Goal: Task Accomplishment & Management: Use online tool/utility

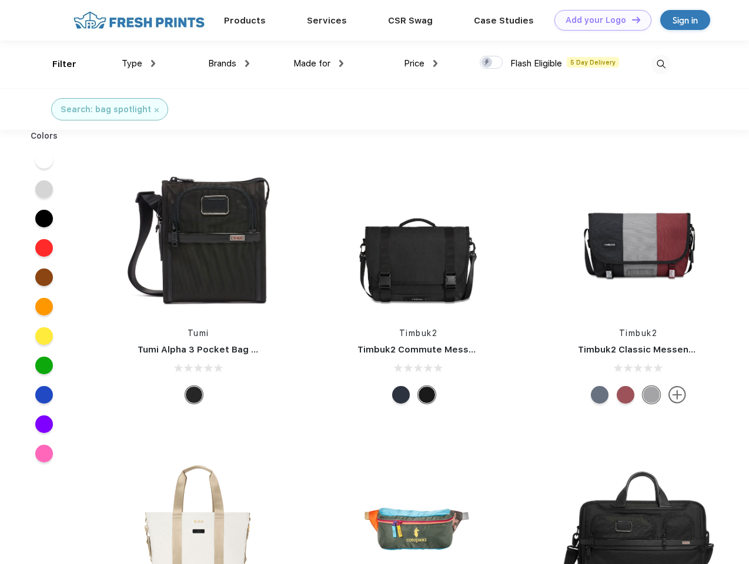
click at [599, 20] on link "Add your Logo Design Tool" at bounding box center [602, 20] width 97 height 21
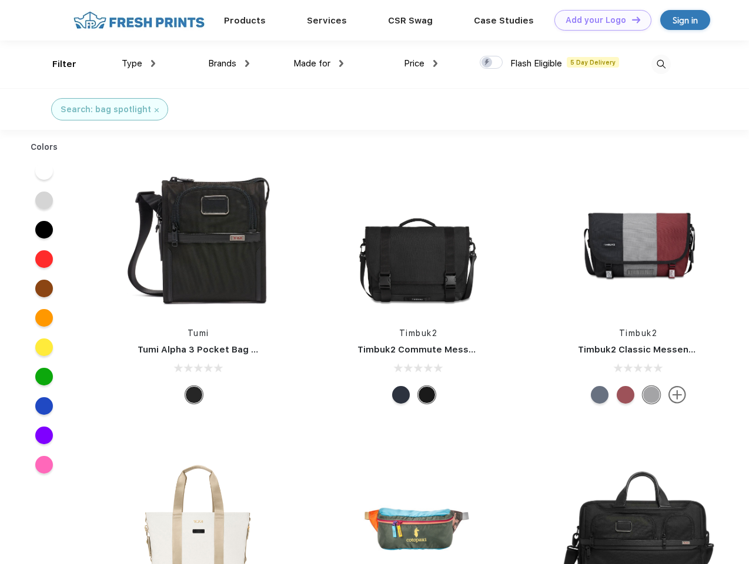
click at [0, 0] on div "Design Tool" at bounding box center [0, 0] width 0 height 0
click at [631, 19] on link "Add your Logo Design Tool" at bounding box center [602, 20] width 97 height 21
click at [56, 64] on div "Filter" at bounding box center [64, 65] width 24 height 14
click at [139, 64] on span "Type" at bounding box center [132, 63] width 21 height 11
click at [229, 64] on span "Brands" at bounding box center [222, 63] width 28 height 11
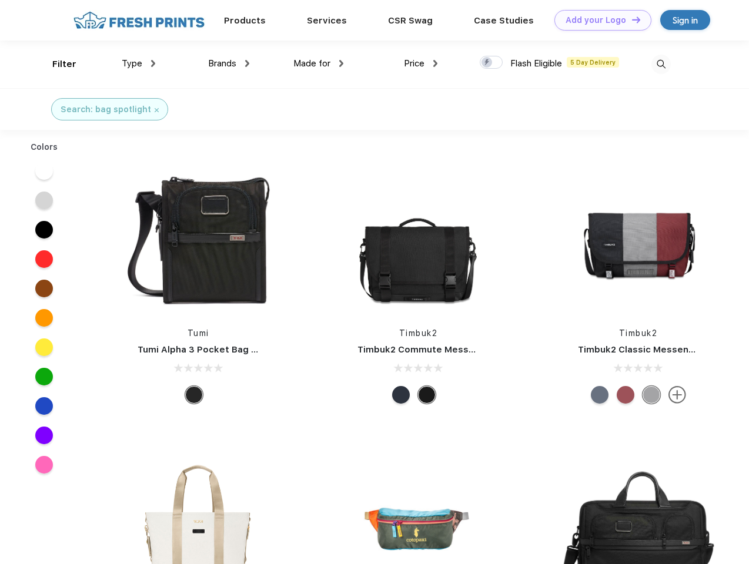
click at [319, 64] on span "Made for" at bounding box center [311, 63] width 37 height 11
click at [421, 64] on span "Price" at bounding box center [414, 63] width 21 height 11
click at [492, 63] on div at bounding box center [491, 62] width 23 height 13
click at [487, 63] on input "checkbox" at bounding box center [484, 59] width 8 height 8
click at [661, 64] on img at bounding box center [660, 64] width 19 height 19
